Goal: Find specific page/section: Find specific page/section

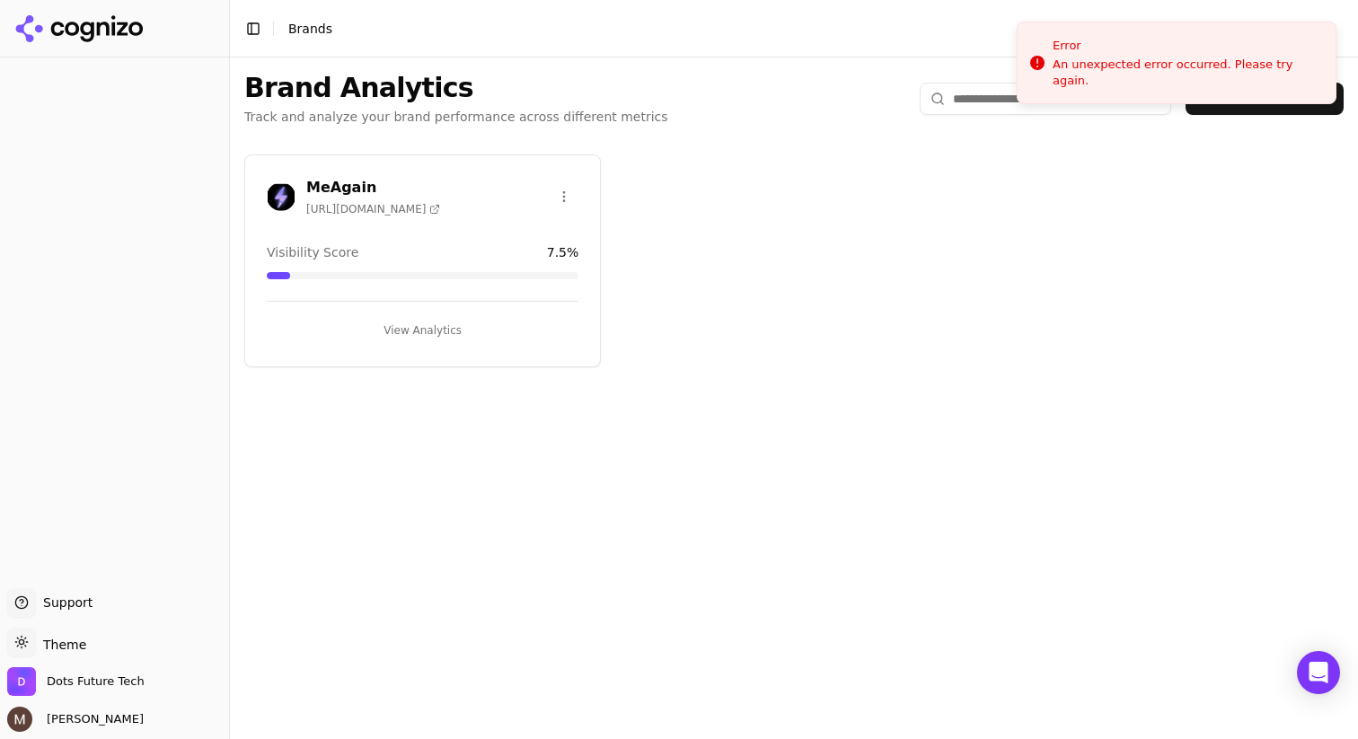
click at [486, 182] on div "MeAgain [URL][DOMAIN_NAME]" at bounding box center [423, 197] width 312 height 40
click at [342, 181] on h3 "MeAgain" at bounding box center [373, 188] width 134 height 22
